Goal: Communication & Community: Answer question/provide support

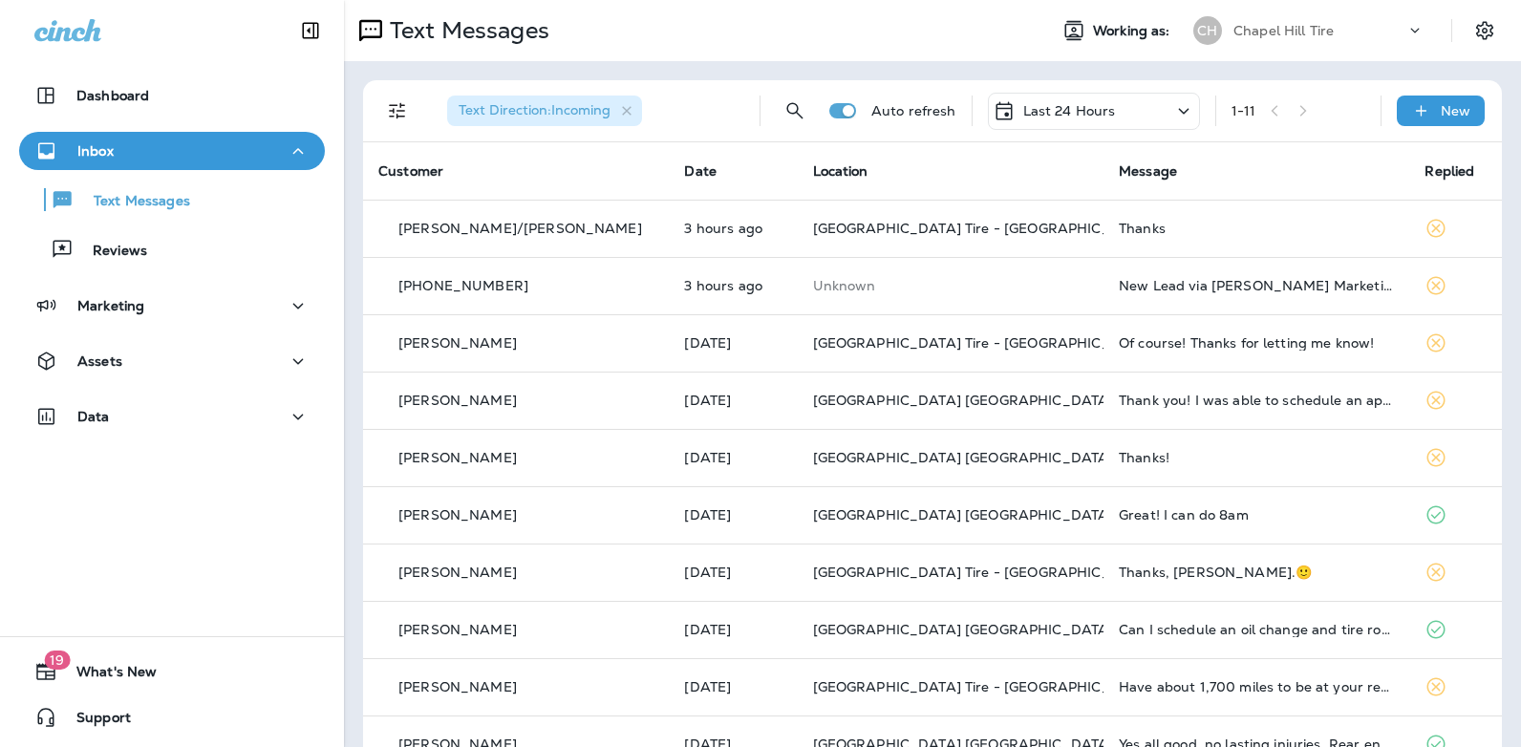
click at [1172, 114] on icon at bounding box center [1183, 111] width 23 height 24
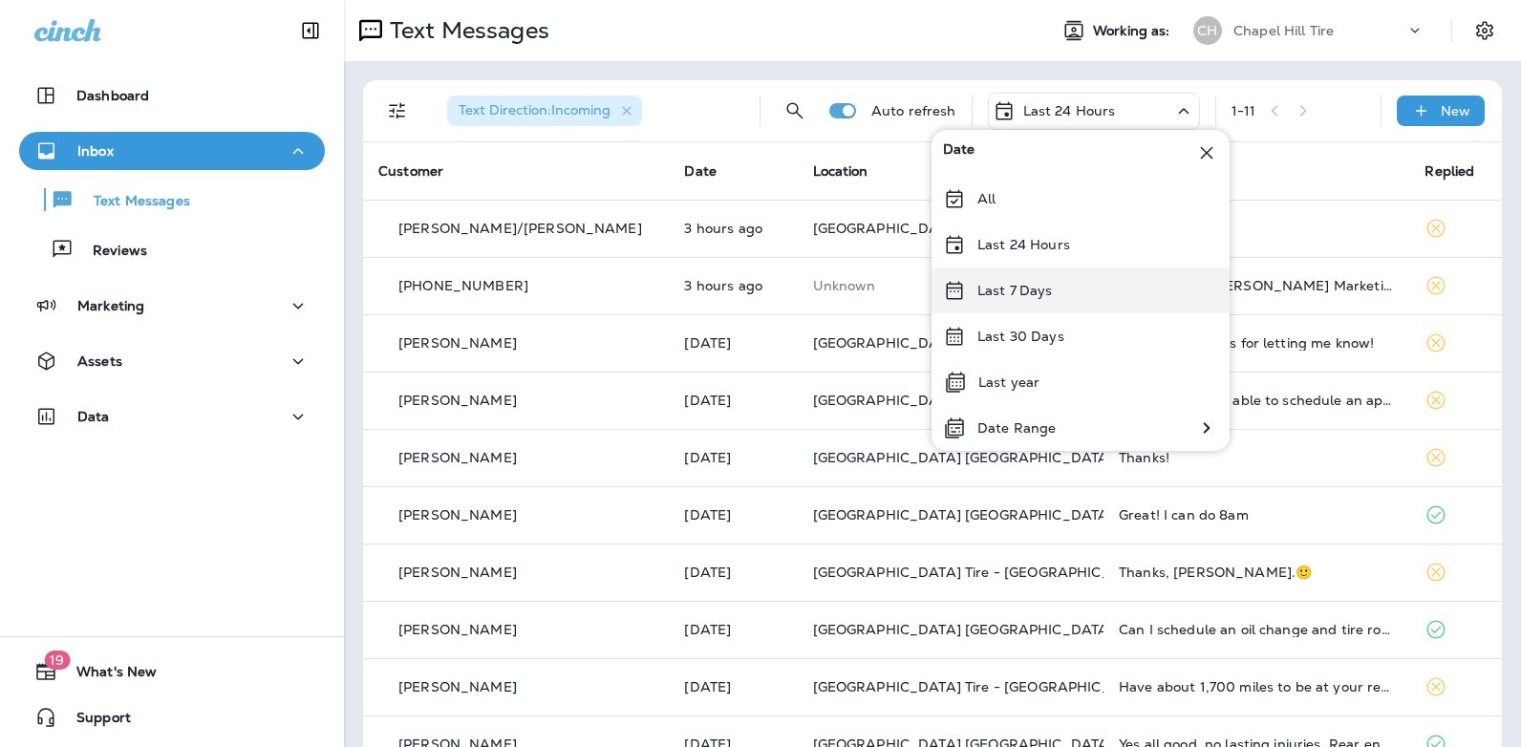
click at [1090, 287] on div "Last 7 Days" at bounding box center [1080, 290] width 298 height 46
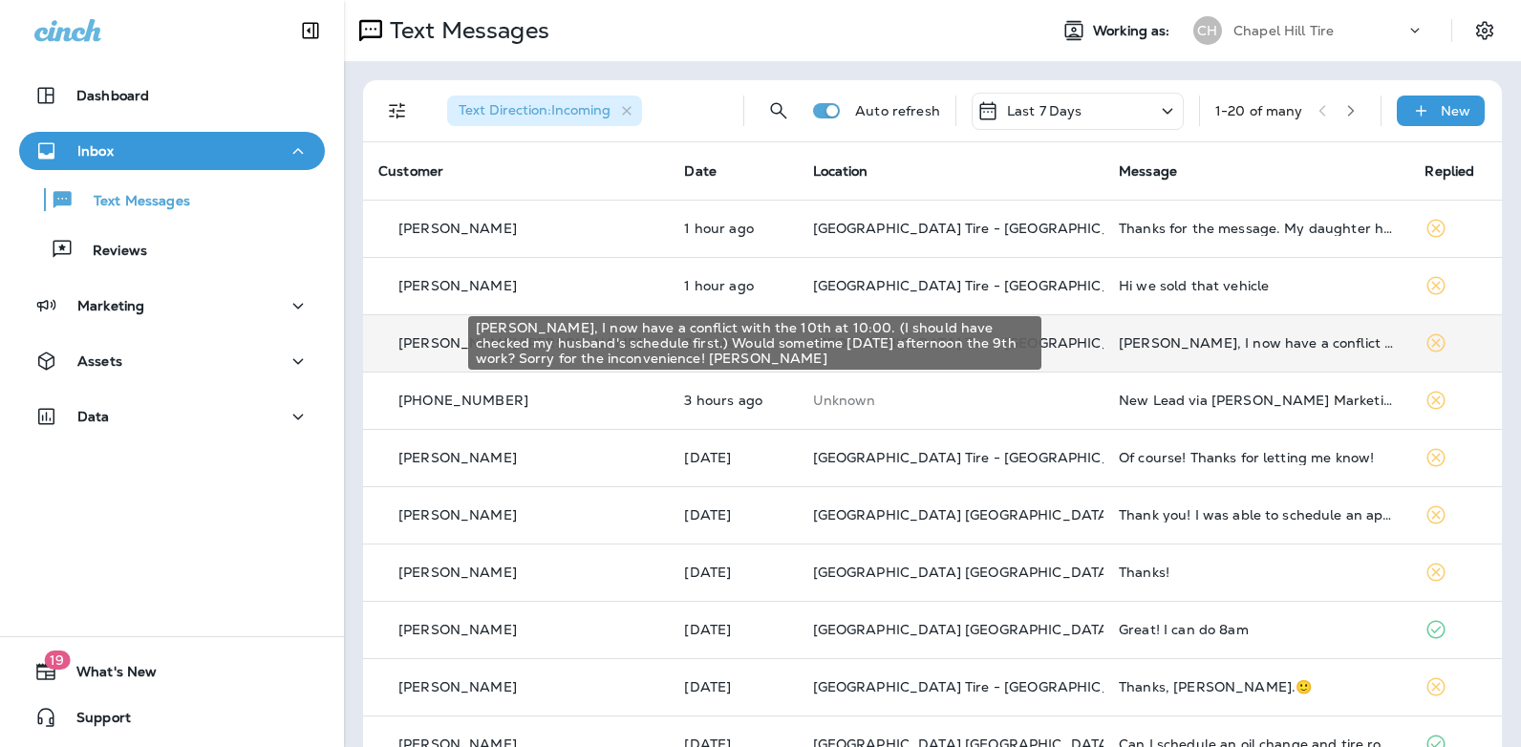
click at [1127, 344] on div "[PERSON_NAME], I now have a conflict with the 10th at 10:00. (I should have che…" at bounding box center [1256, 342] width 275 height 15
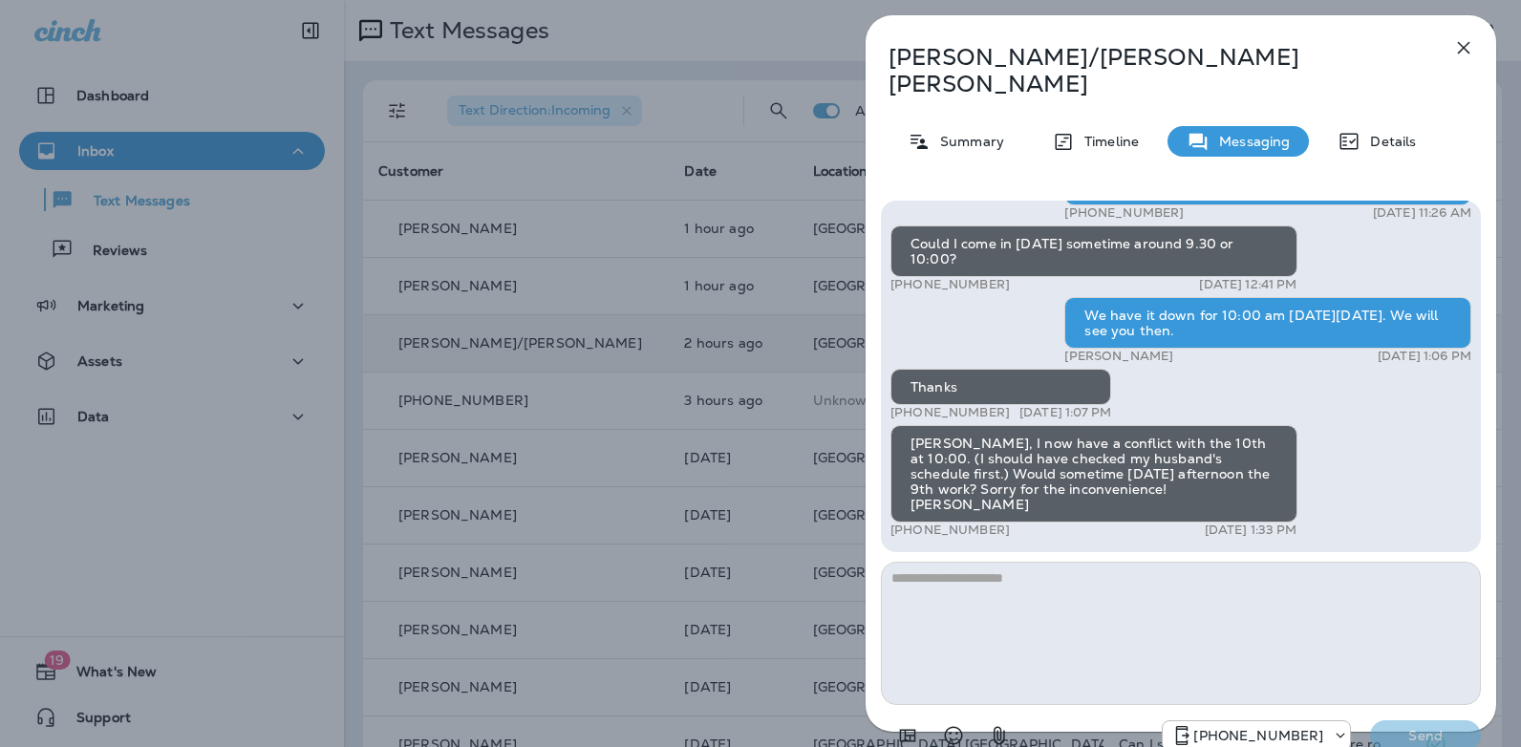
click at [965, 562] on textarea at bounding box center [1181, 633] width 600 height 143
type textarea "**********"
click at [1414, 727] on p "Send" at bounding box center [1425, 735] width 80 height 17
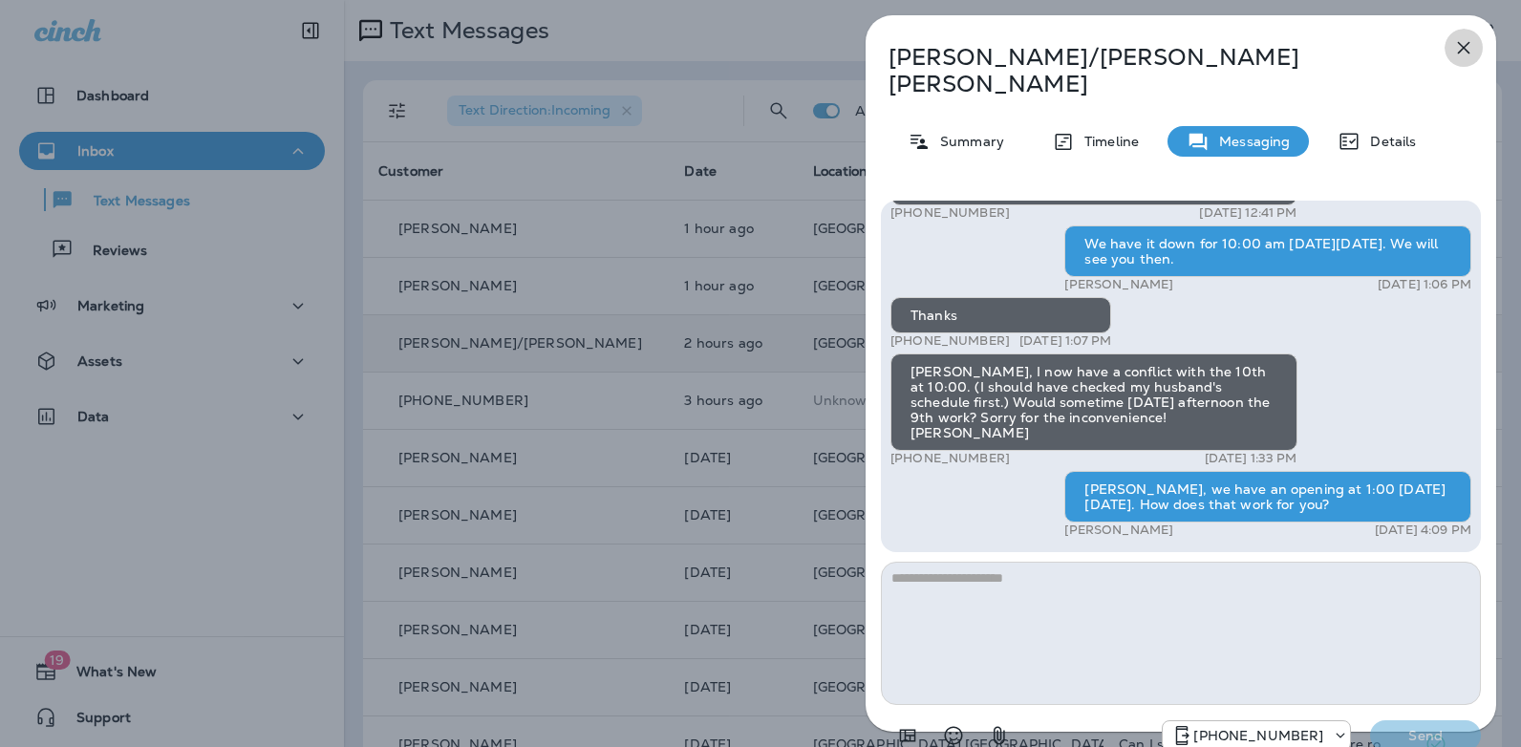
click at [1464, 46] on icon "button" at bounding box center [1464, 48] width 12 height 12
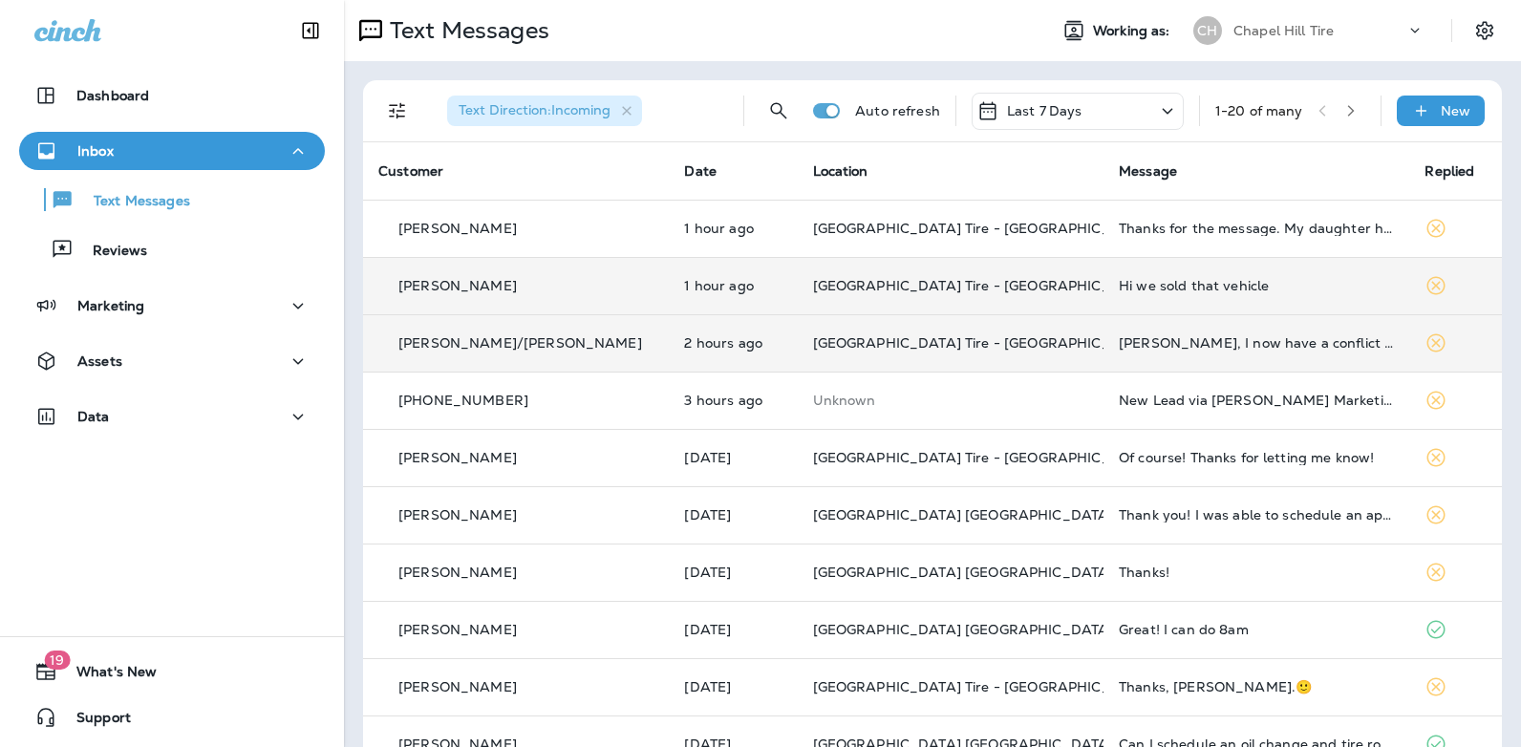
click at [1165, 283] on div "Hi we sold that vehicle" at bounding box center [1256, 285] width 275 height 15
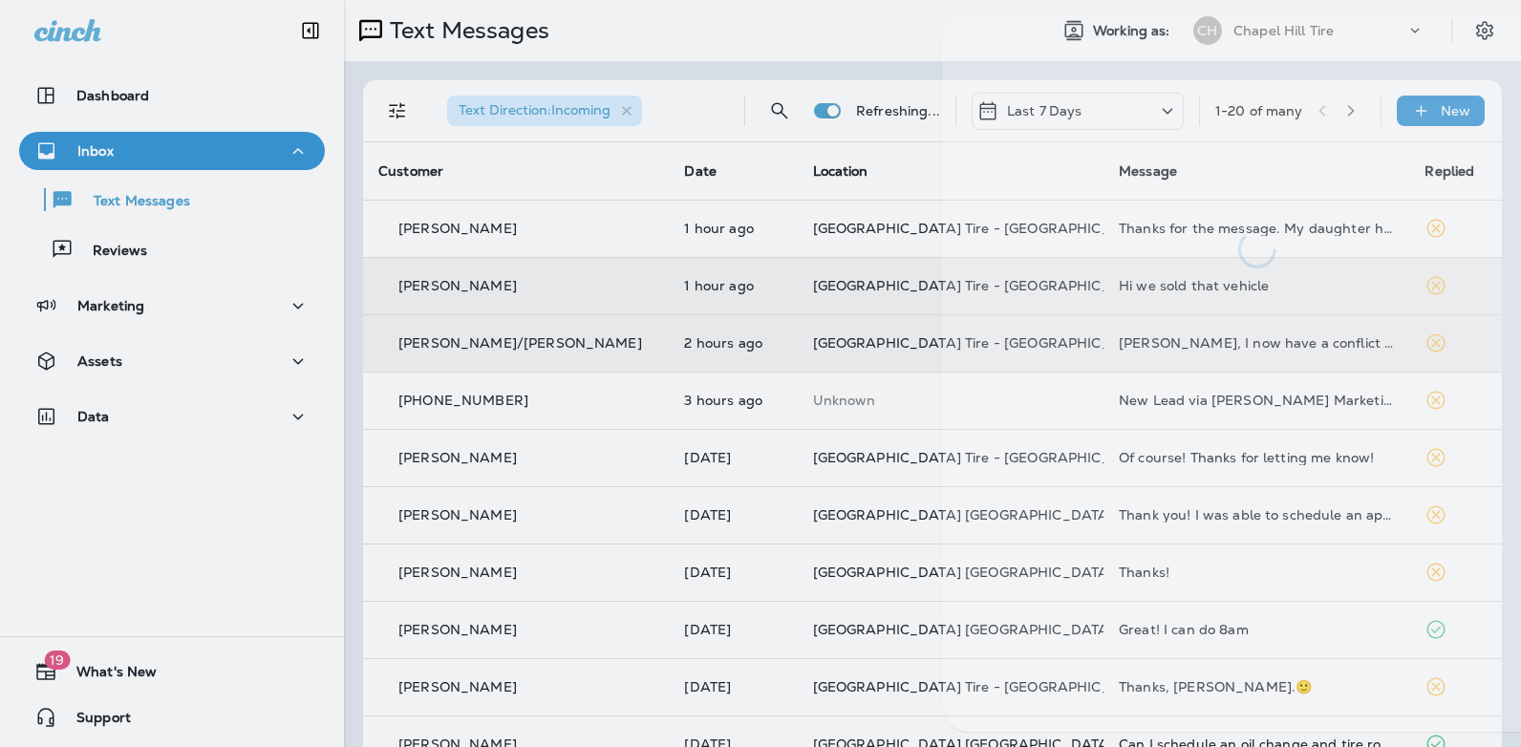
click at [1165, 283] on div at bounding box center [1257, 373] width 630 height 716
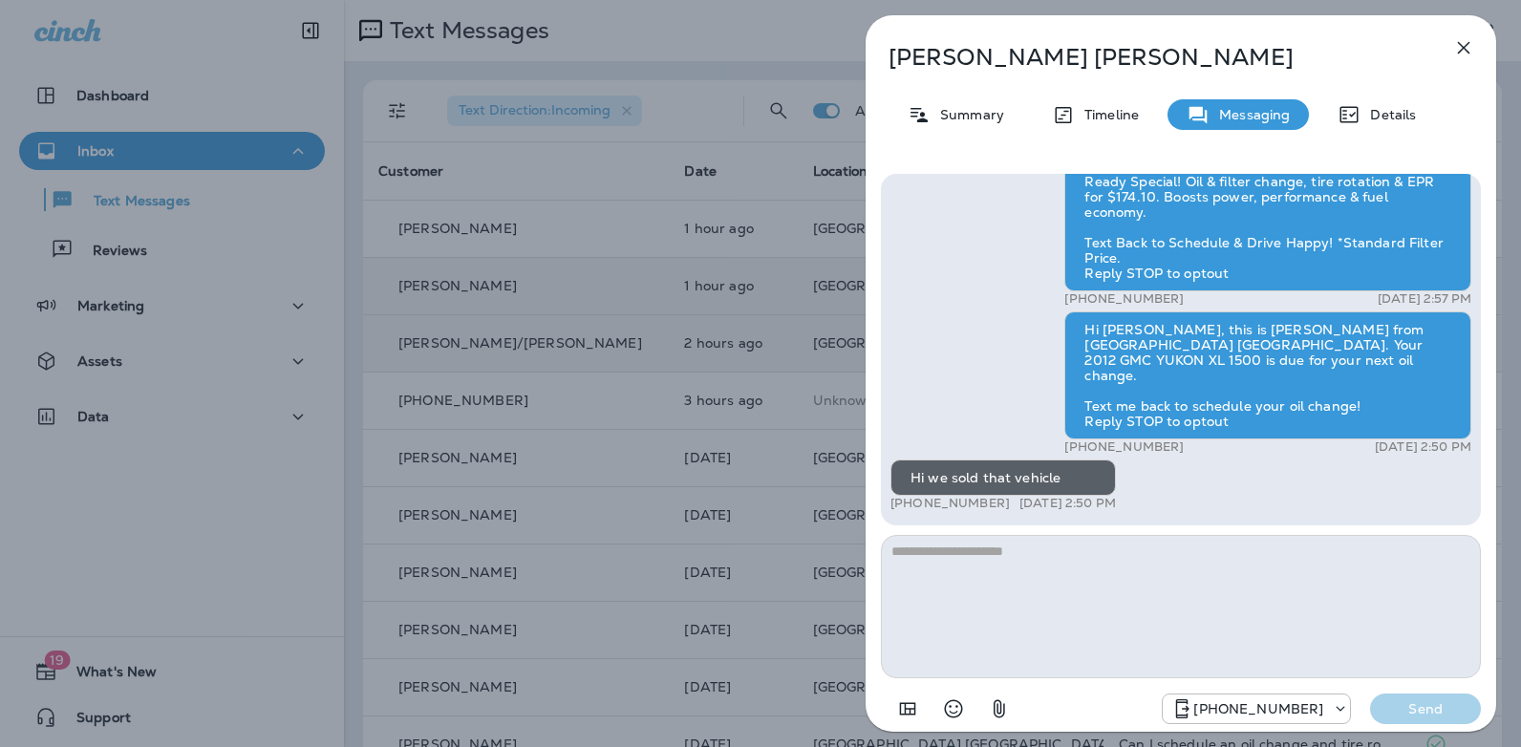
click at [1462, 45] on icon "button" at bounding box center [1464, 48] width 12 height 12
